Goal: Information Seeking & Learning: Learn about a topic

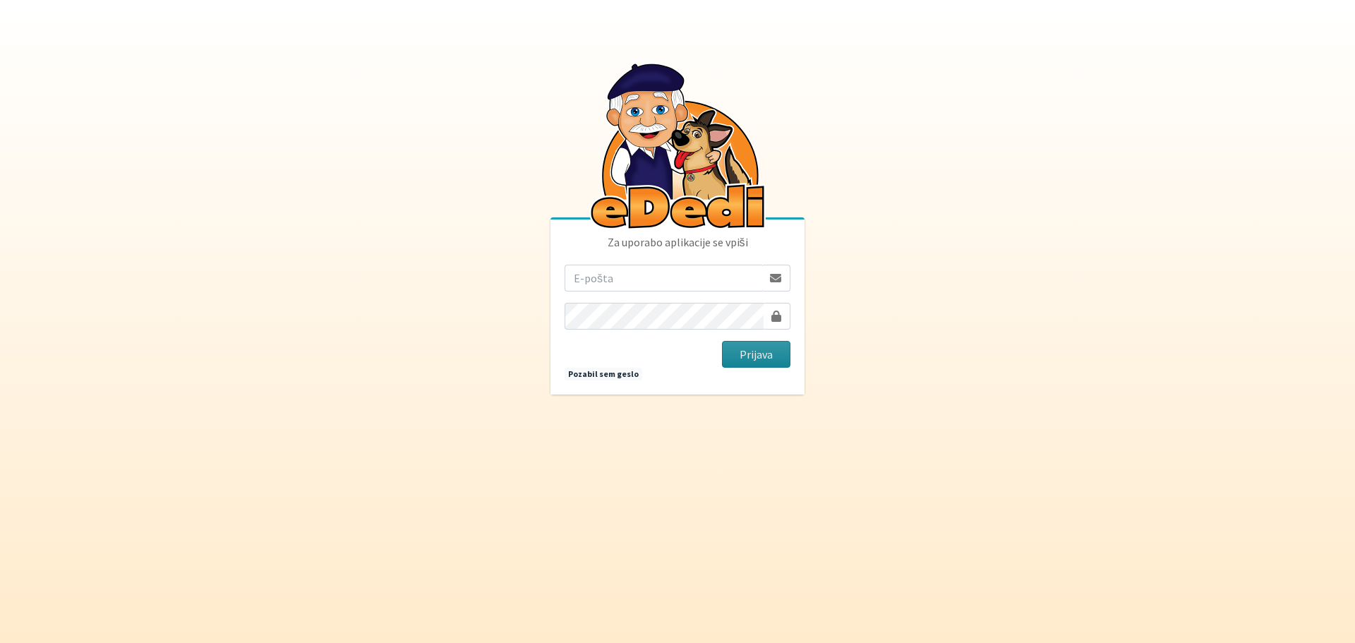
type input "[EMAIL_ADDRESS][DOMAIN_NAME]"
click at [764, 346] on button "Prijava" at bounding box center [756, 354] width 68 height 27
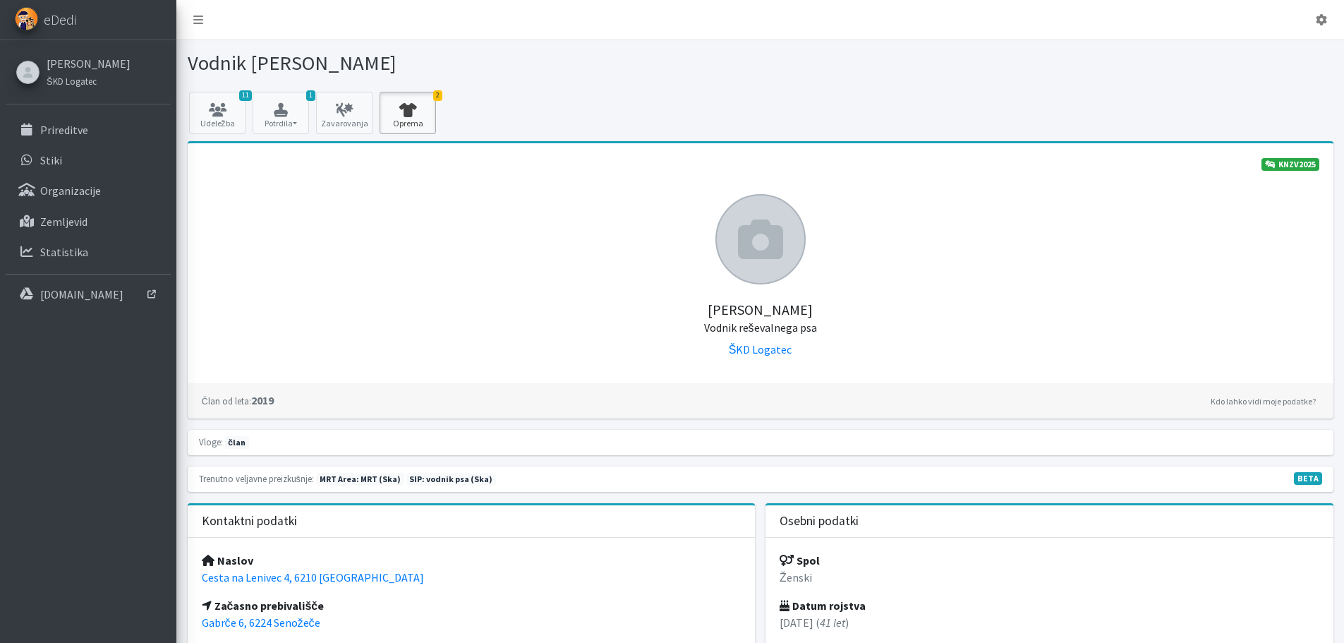
click at [406, 117] on link "2 Oprema" at bounding box center [408, 113] width 56 height 42
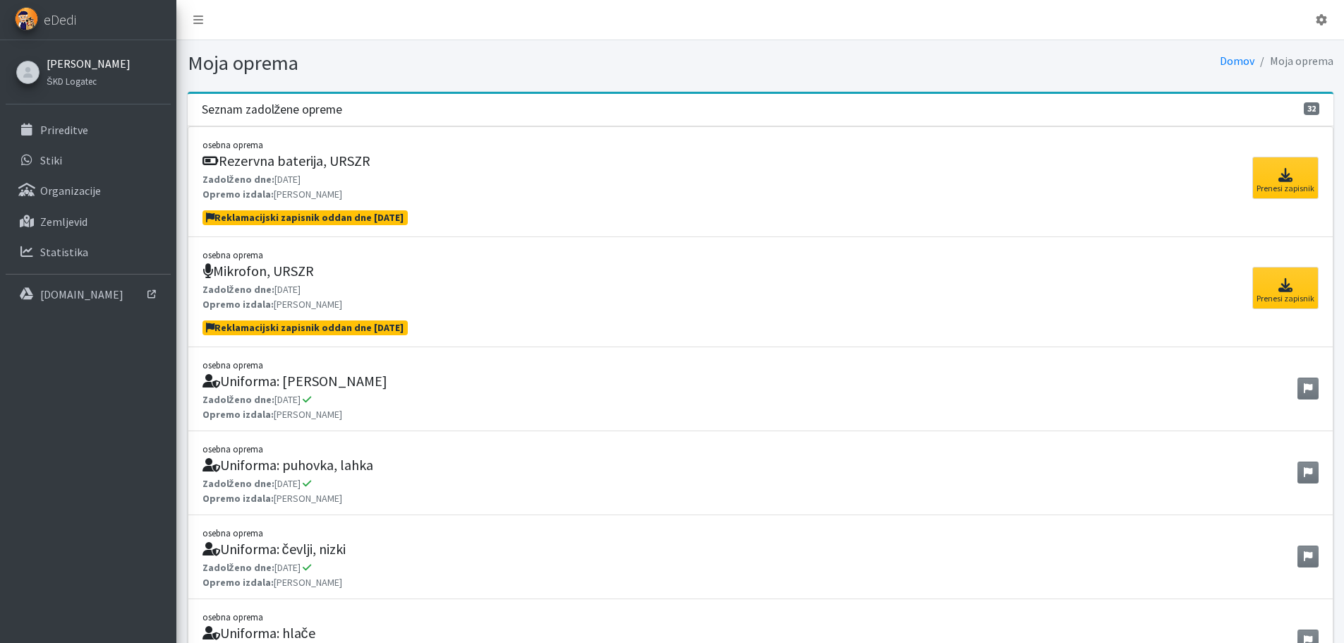
click at [104, 55] on link "[PERSON_NAME]" at bounding box center [89, 63] width 84 height 17
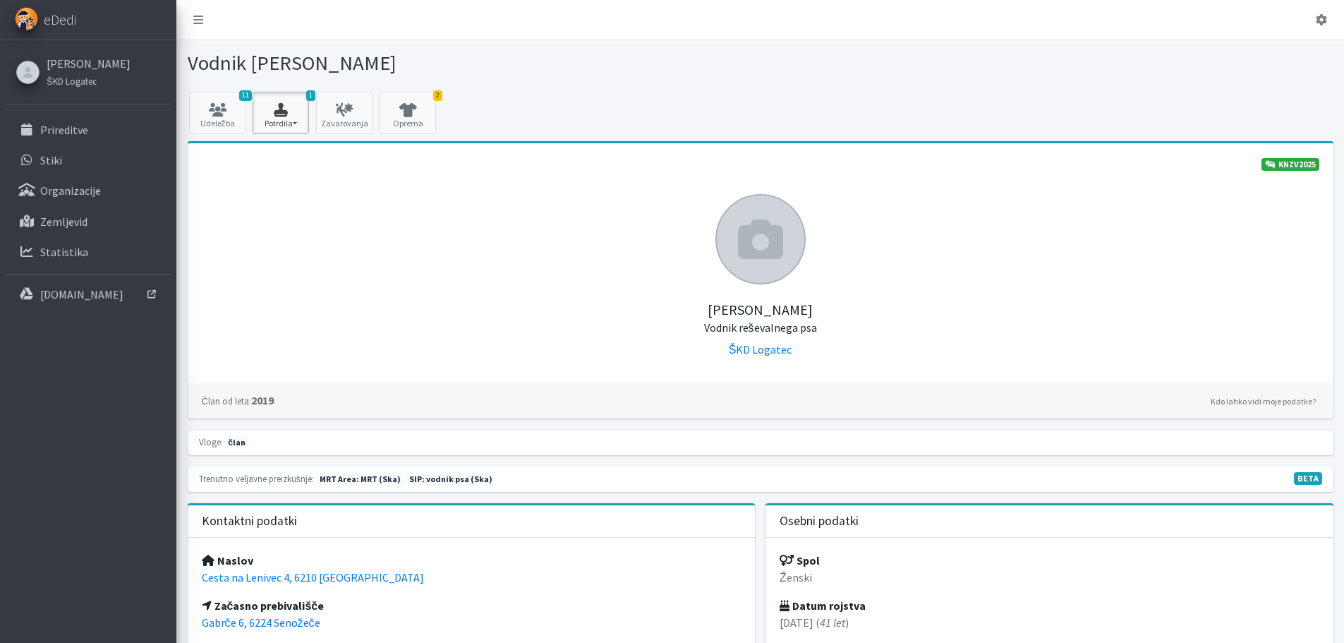
click at [299, 116] on button "1 Potrdila" at bounding box center [281, 113] width 56 height 42
click at [277, 148] on link "SIP 2025 2/2" at bounding box center [309, 153] width 112 height 23
click at [240, 107] on icon at bounding box center [217, 110] width 48 height 14
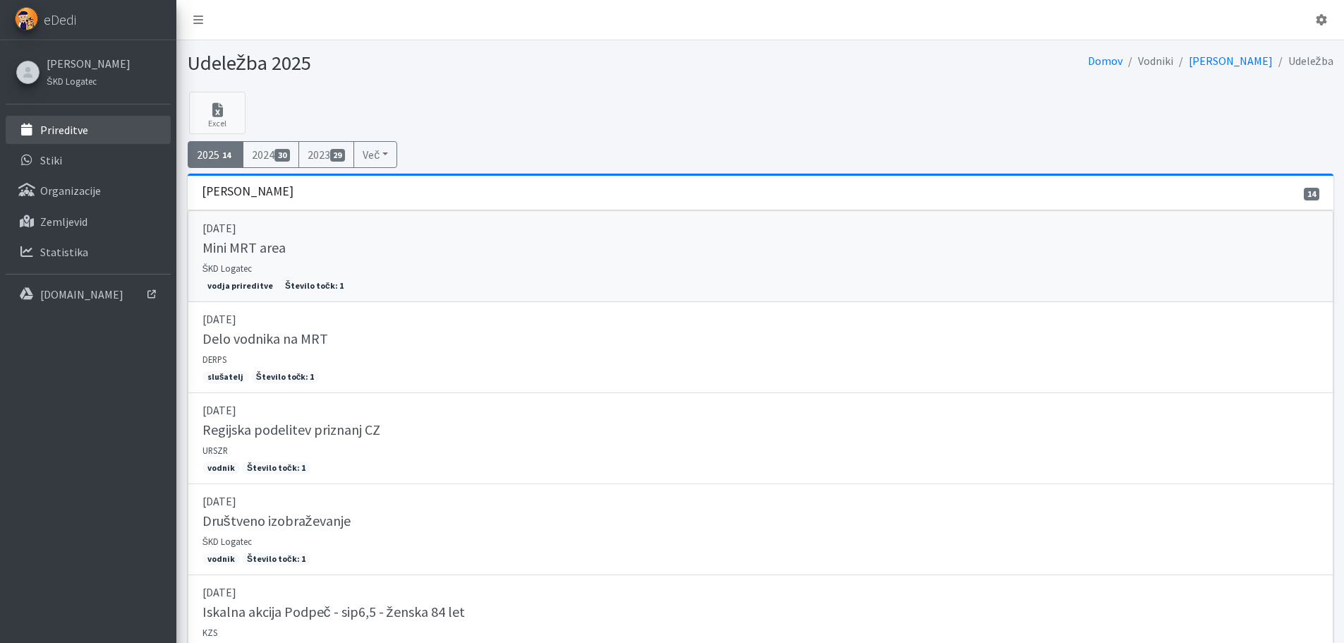
drag, startPoint x: 76, startPoint y: 135, endPoint x: 306, endPoint y: 251, distance: 257.6
click at [78, 135] on p "Prireditve" at bounding box center [64, 130] width 48 height 14
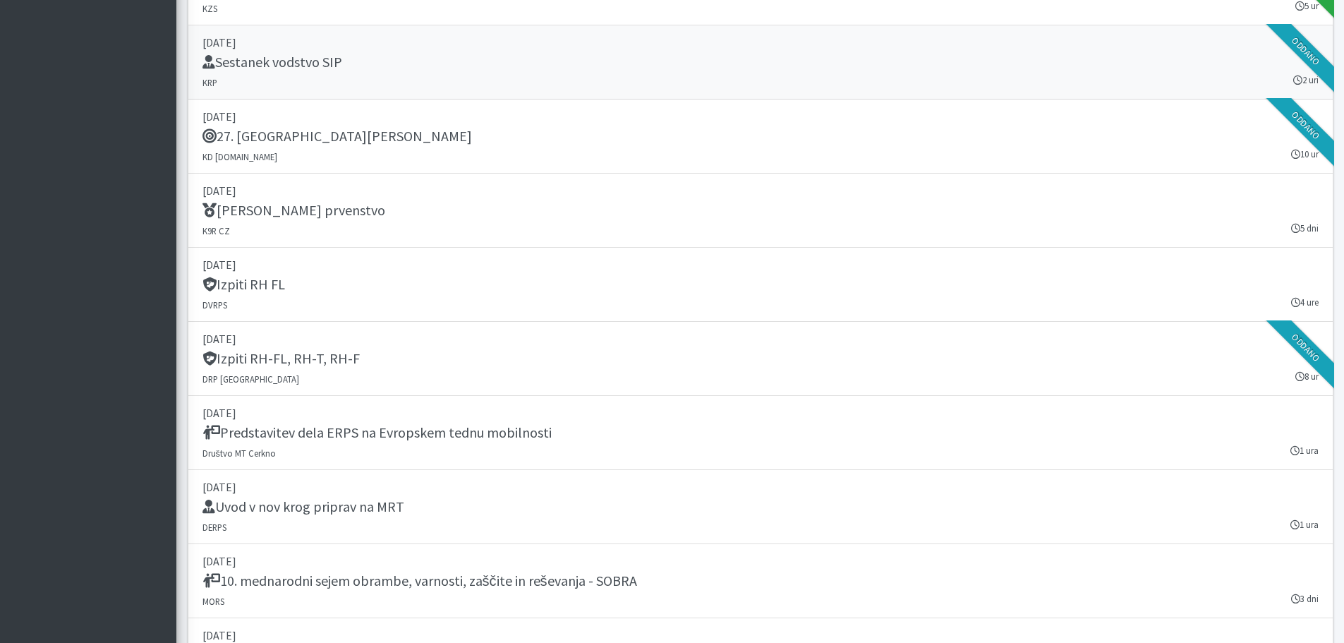
scroll to position [1906, 0]
click at [644, 310] on link "17. september 2025 Izpiti RH FL DVRPS 4 ure" at bounding box center [761, 283] width 1146 height 74
click at [534, 291] on div "Izpiti RH FL" at bounding box center [761, 285] width 1117 height 20
click at [365, 381] on link "20. september 2025 Izpiti RH-FL, RH-T, RH-F DRP Nova Gorica 8 ur Oddano" at bounding box center [761, 357] width 1146 height 74
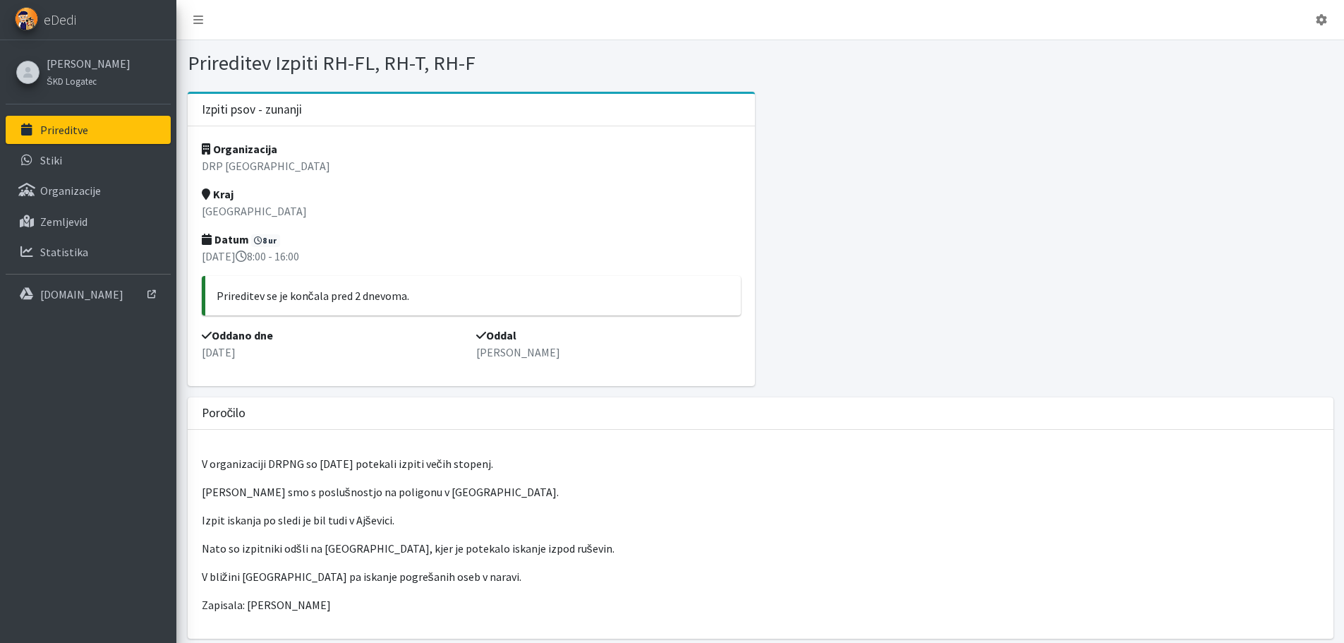
click at [54, 129] on p "Prireditve" at bounding box center [64, 130] width 48 height 14
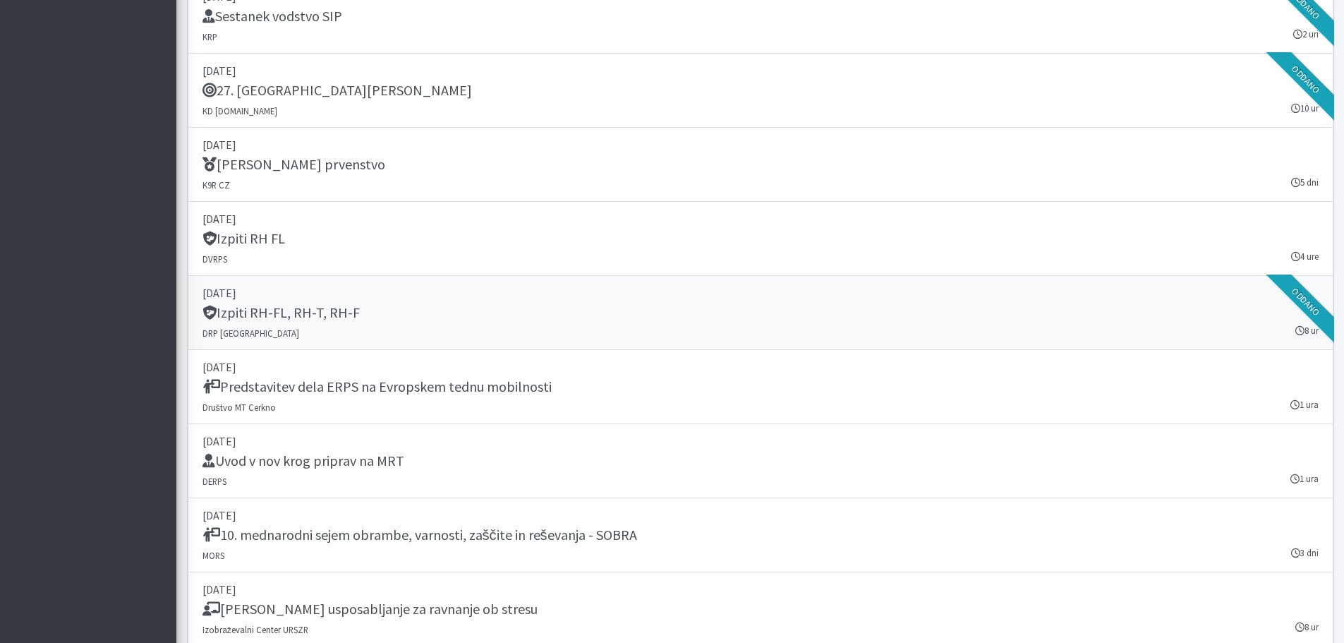
scroll to position [1976, 0]
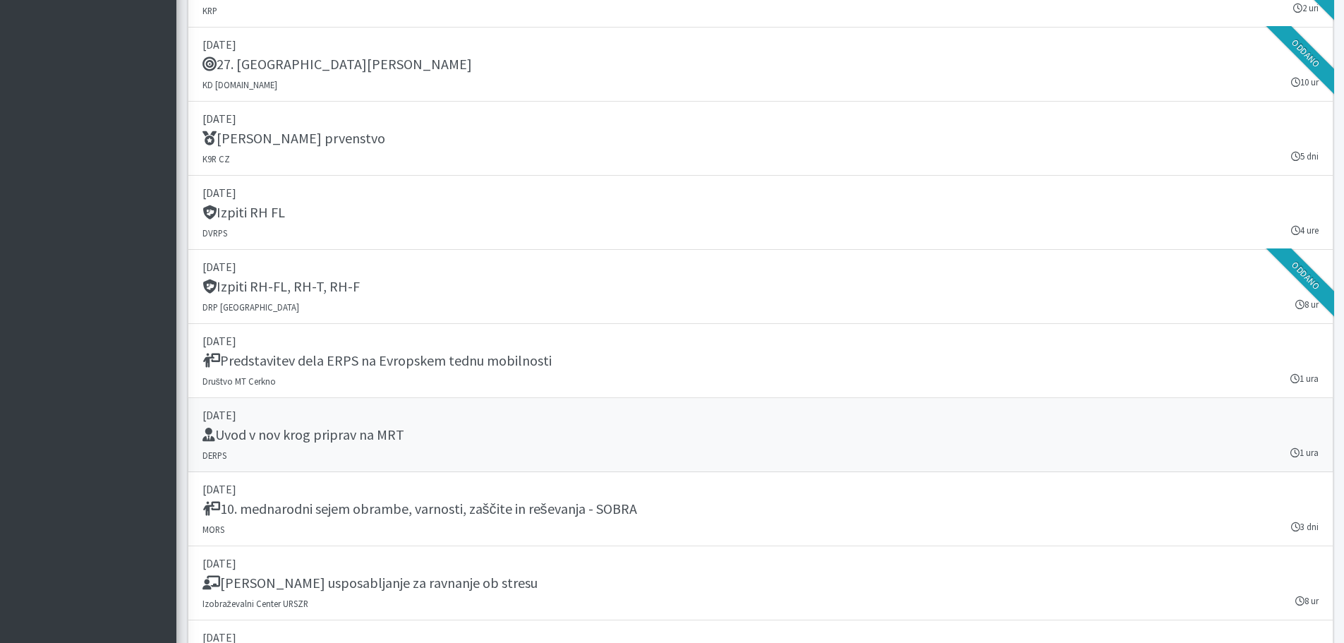
click at [539, 443] on div "Uvod v nov krog priprav na MRT" at bounding box center [761, 436] width 1117 height 20
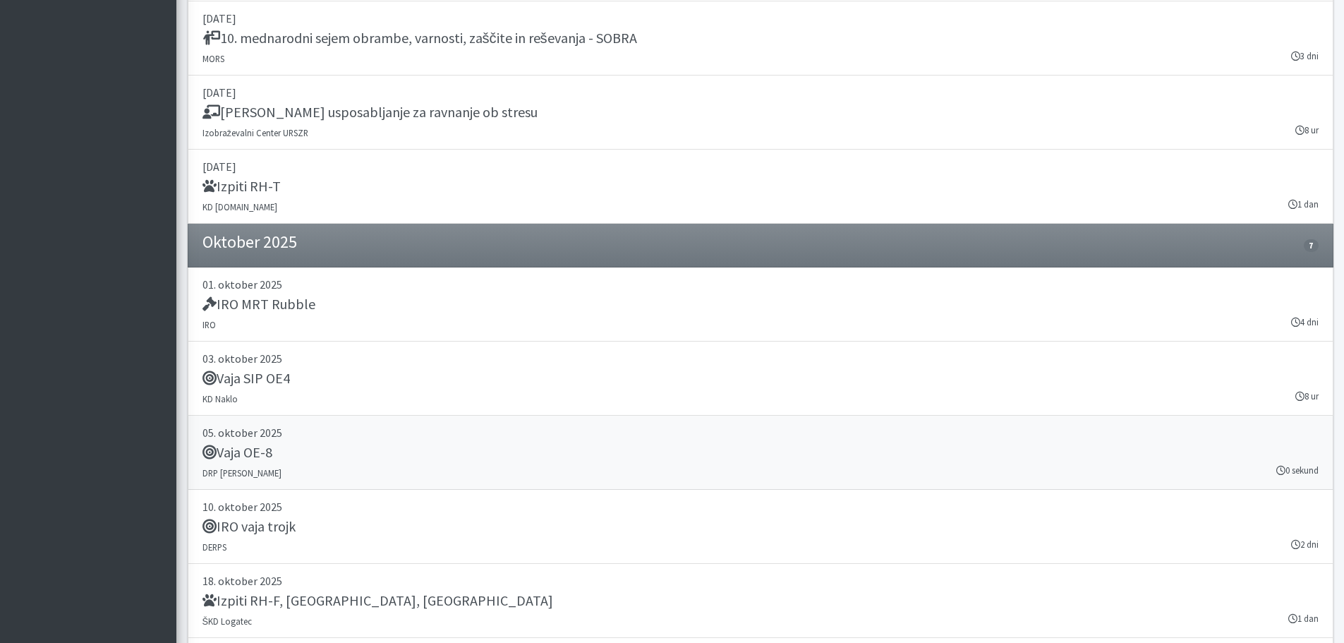
scroll to position [2541, 0]
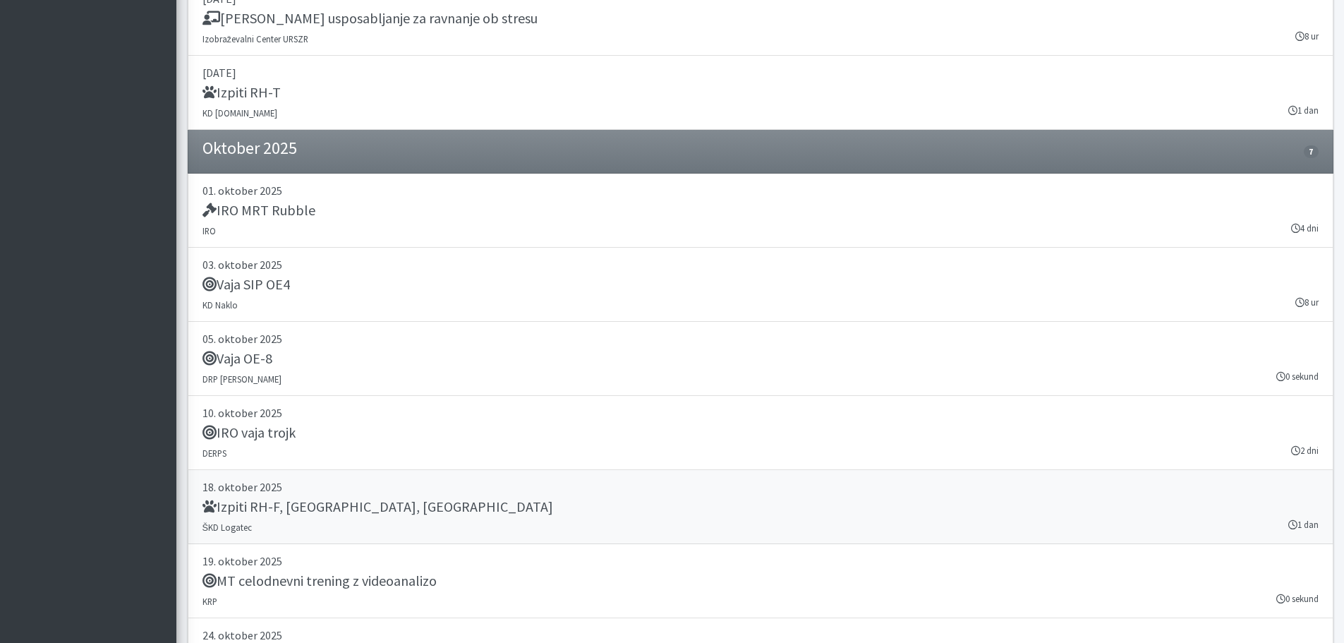
click at [500, 524] on link "18. oktober 2025 Izpiti RH-F, FL, MT ŠKD Logatec 1 dan" at bounding box center [761, 507] width 1146 height 74
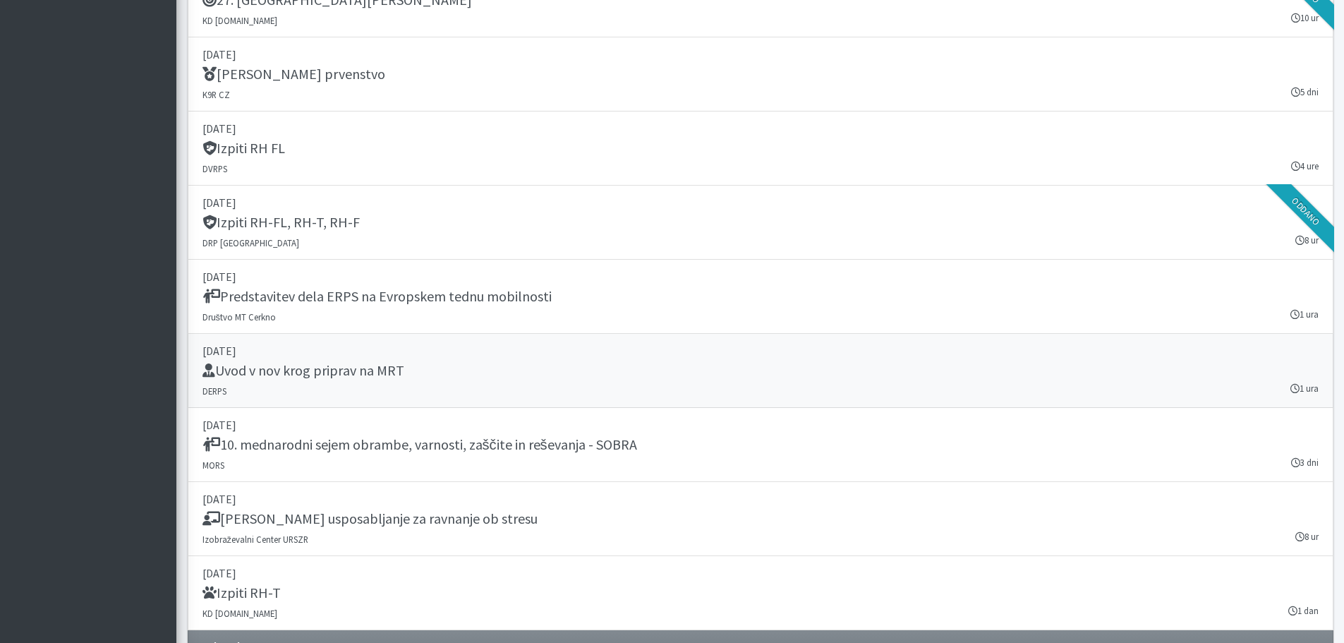
scroll to position [2047, 0]
